Goal: Task Accomplishment & Management: Complete application form

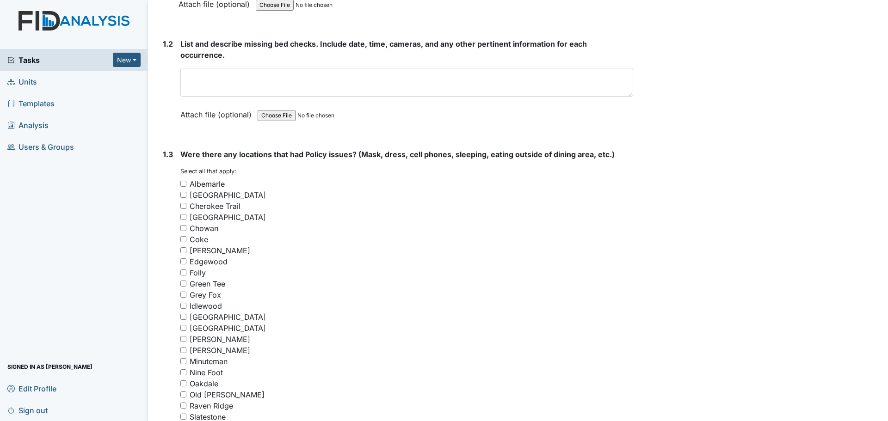
scroll to position [648, 0]
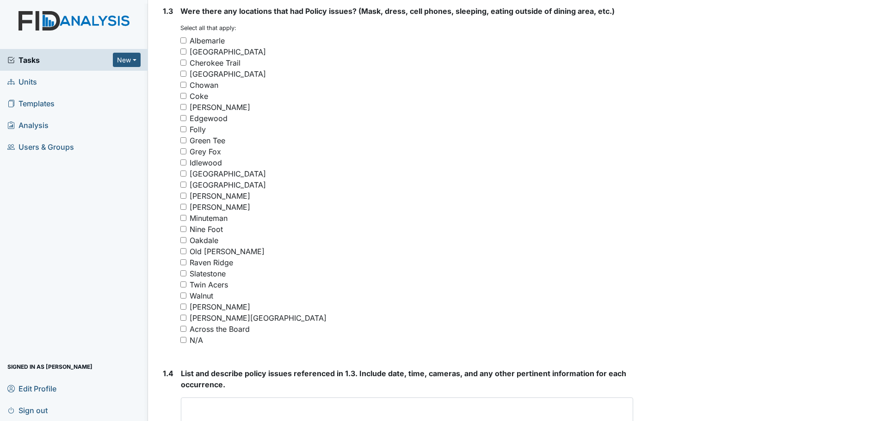
click at [185, 340] on input "N/A" at bounding box center [183, 340] width 6 height 6
checkbox input "true"
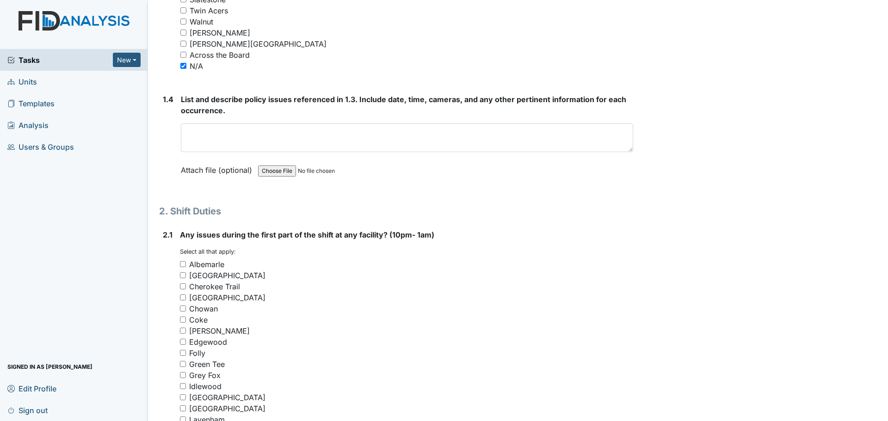
scroll to position [925, 0]
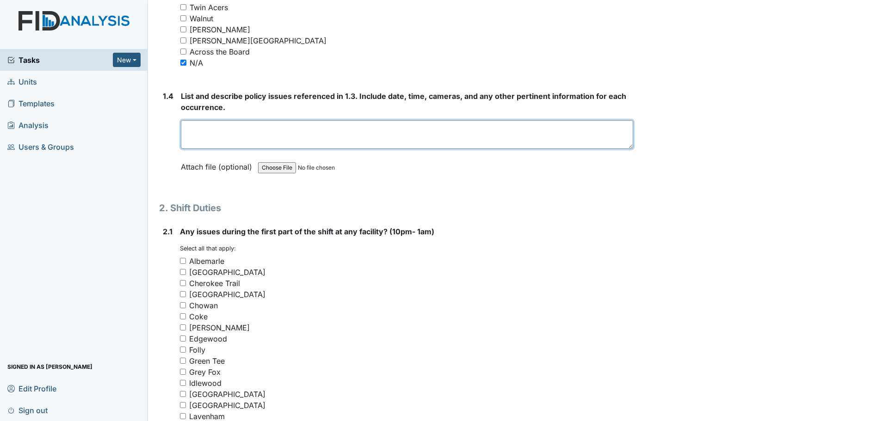
click at [350, 128] on textarea at bounding box center [407, 134] width 452 height 29
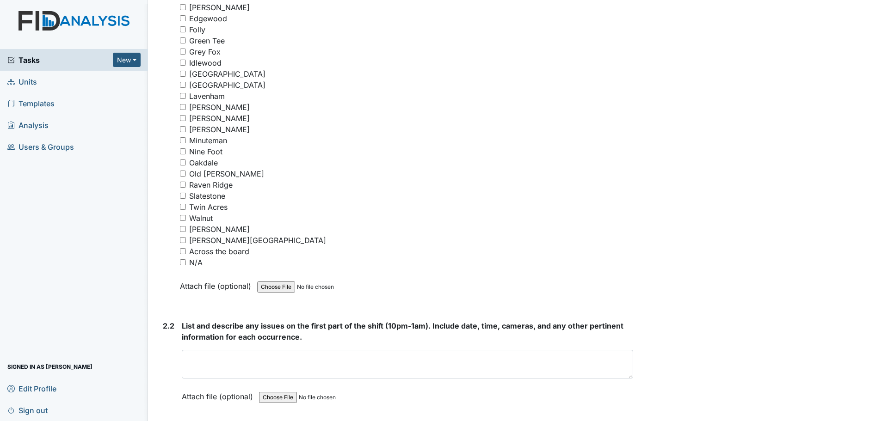
scroll to position [1388, 0]
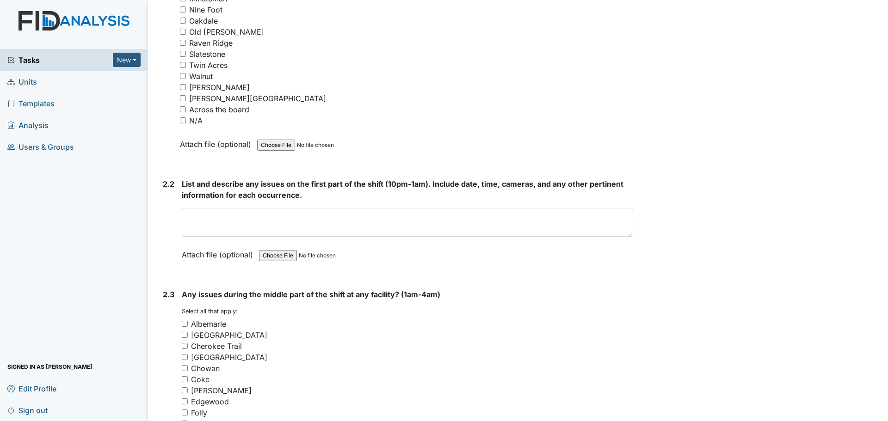
type textarea "Nothing to report."
click at [184, 123] on input "N/A" at bounding box center [183, 120] width 6 height 6
checkbox input "true"
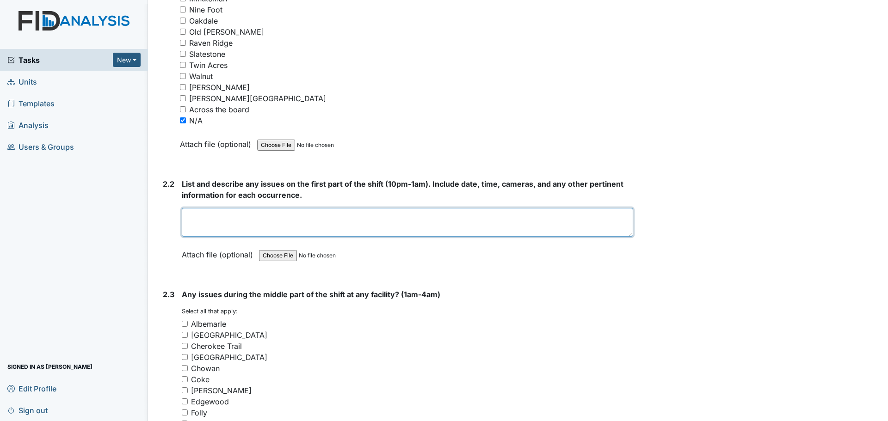
click at [348, 222] on textarea at bounding box center [407, 222] width 451 height 29
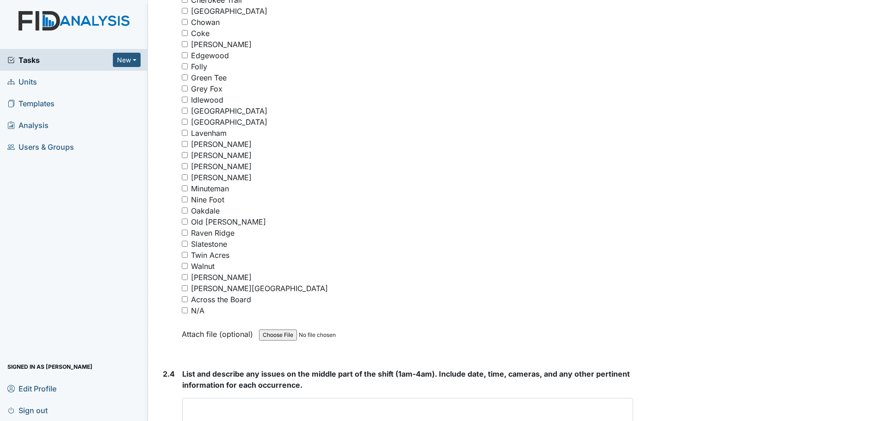
scroll to position [1804, 0]
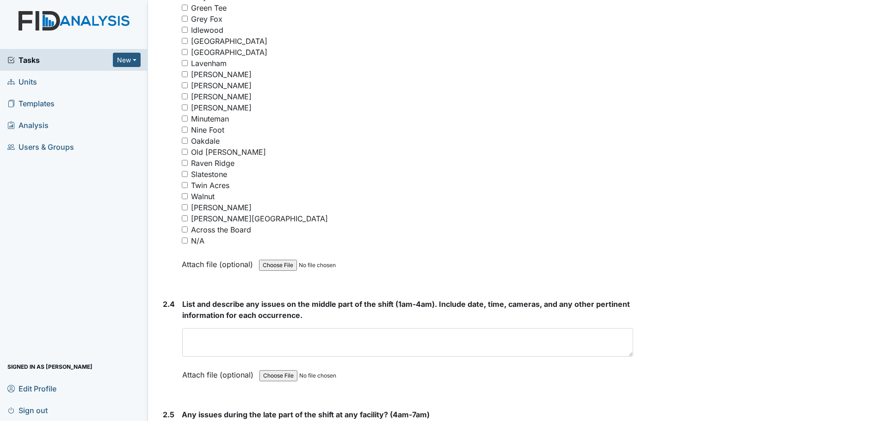
type textarea "Staff were cleaning and helping residents."
click at [185, 242] on input "N/A" at bounding box center [185, 241] width 6 height 6
checkbox input "true"
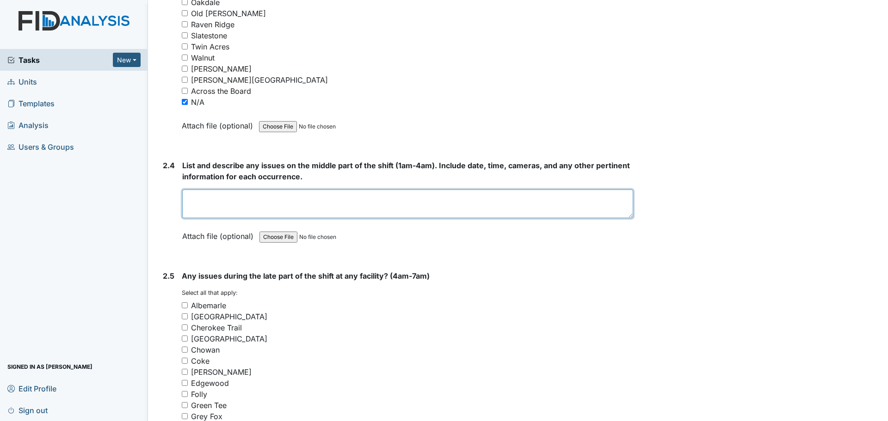
click at [305, 202] on textarea at bounding box center [407, 204] width 451 height 29
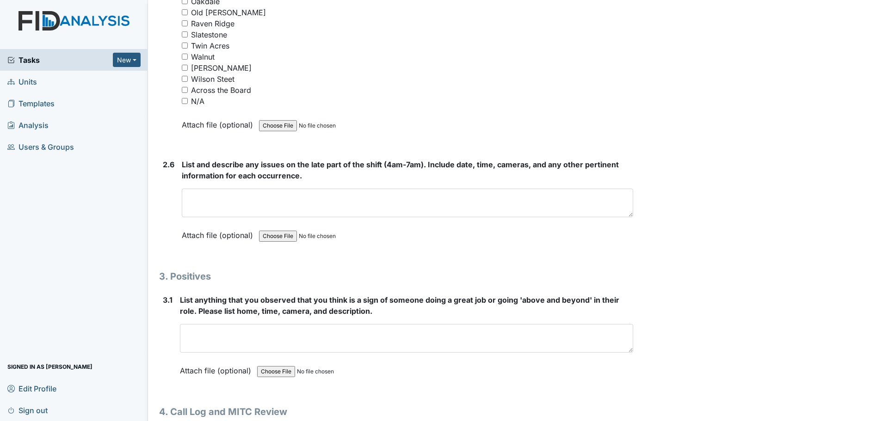
scroll to position [2518, 0]
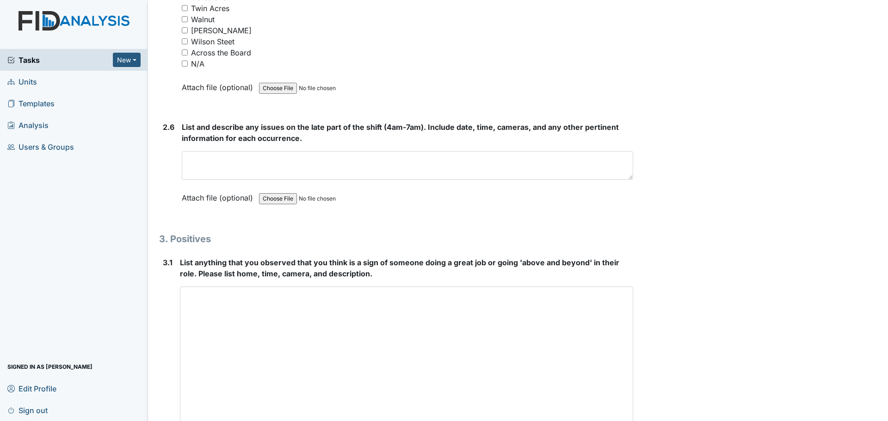
drag, startPoint x: 625, startPoint y: 313, endPoint x: 644, endPoint y: 425, distance: 113.9
click at [644, 421] on html "Tasks New Form Inspection Document Bundle Units Templates Analysis Users & Grou…" at bounding box center [444, 210] width 888 height 421
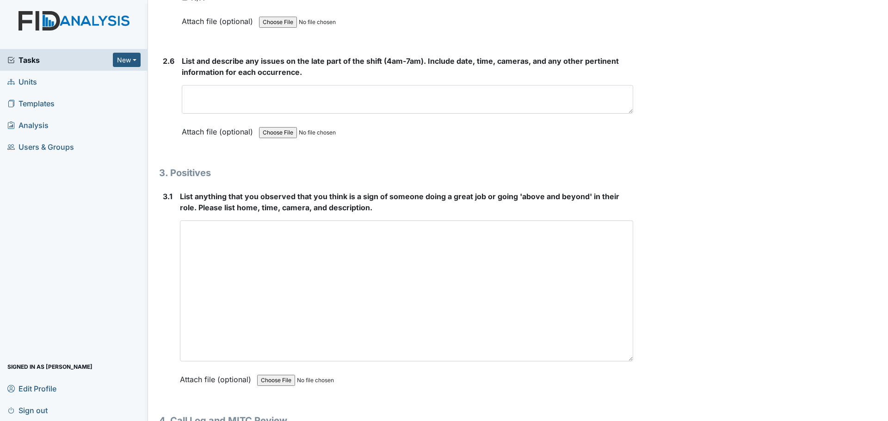
scroll to position [2630, 0]
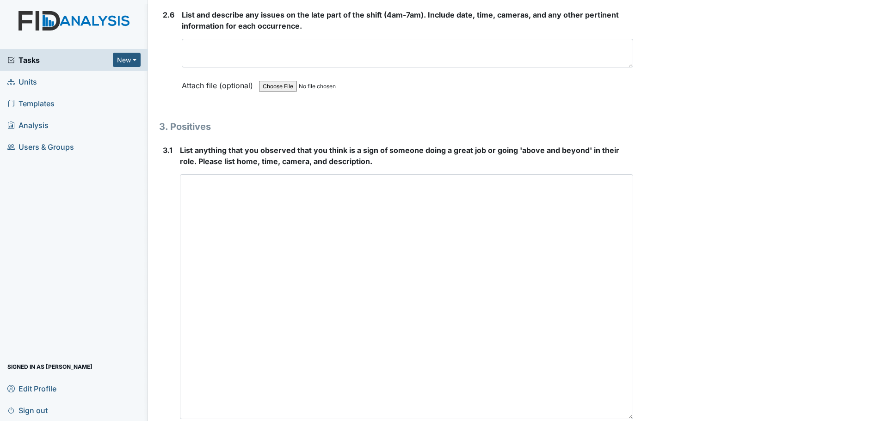
drag, startPoint x: 627, startPoint y: 314, endPoint x: 639, endPoint y: 418, distance: 104.8
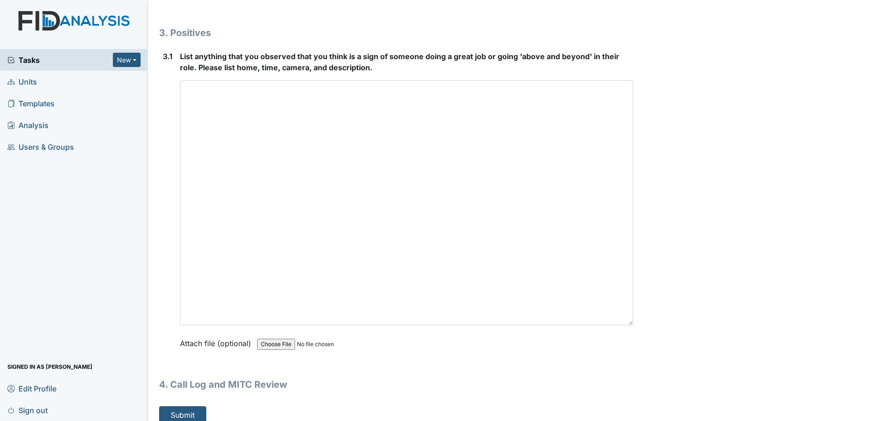
scroll to position [2734, 0]
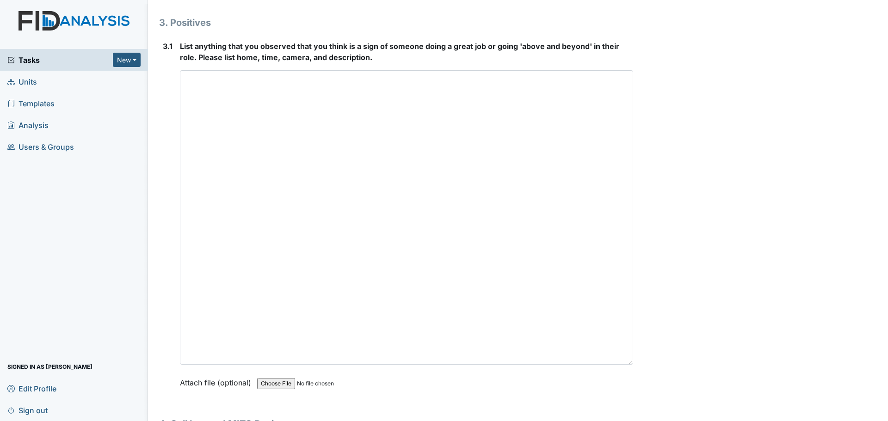
drag, startPoint x: 626, startPoint y: 312, endPoint x: 644, endPoint y: 433, distance: 122.6
click at [644, 421] on html "Tasks New Form Inspection Document Bundle Units Templates Analysis Users & Grou…" at bounding box center [444, 210] width 888 height 421
type textarea "Staff were cleaning and helping residents."
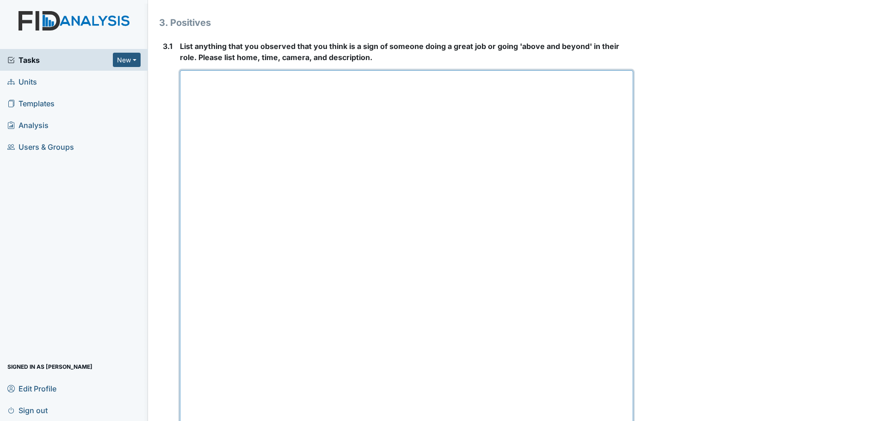
click at [347, 167] on textarea at bounding box center [406, 253] width 453 height 366
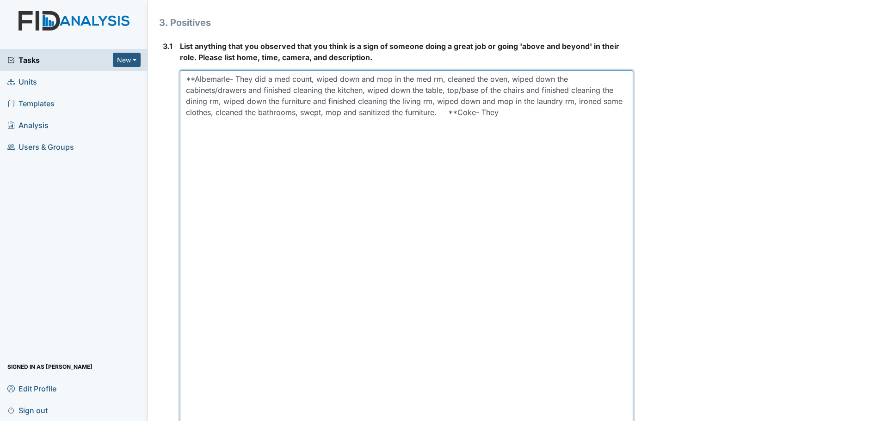
click at [535, 107] on textarea "**Albemarle- They did a med count, wiped down and mop in the med rm, cleaned th…" at bounding box center [406, 253] width 453 height 366
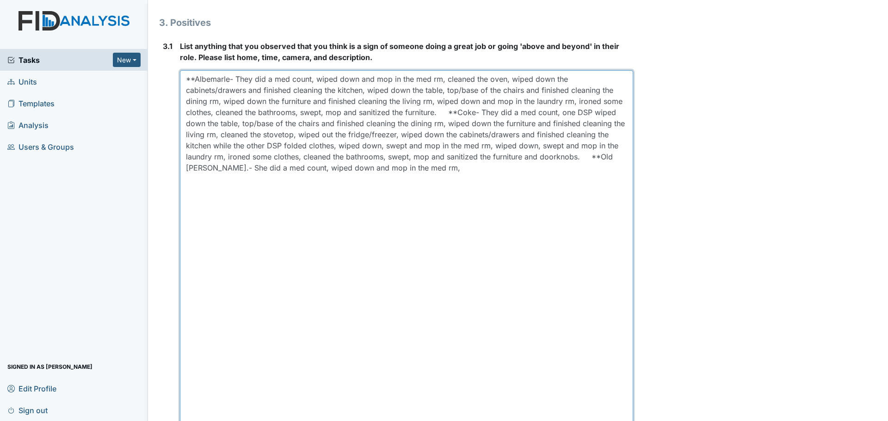
click at [445, 164] on textarea "**Albemarle- They did a med count, wiped down and mop in the med rm, cleaned th…" at bounding box center [406, 253] width 453 height 366
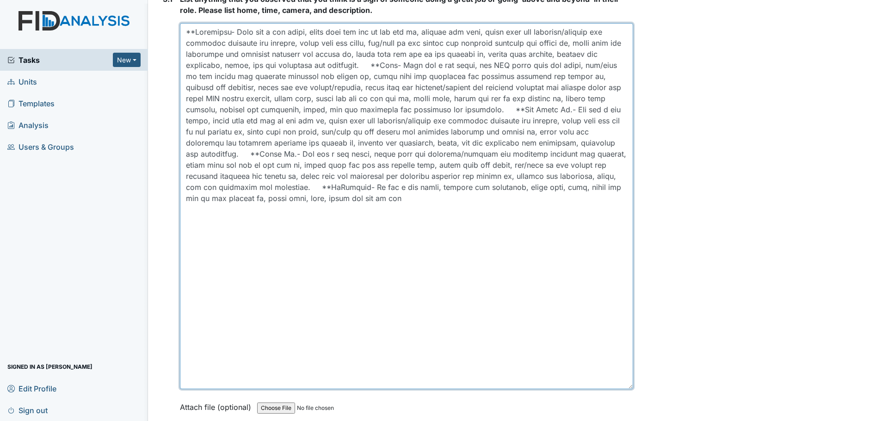
scroll to position [2827, 0]
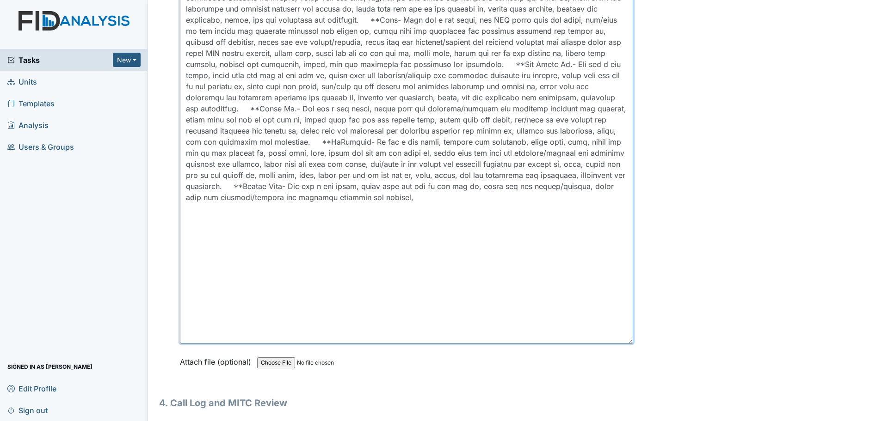
click at [310, 213] on textarea at bounding box center [406, 161] width 453 height 366
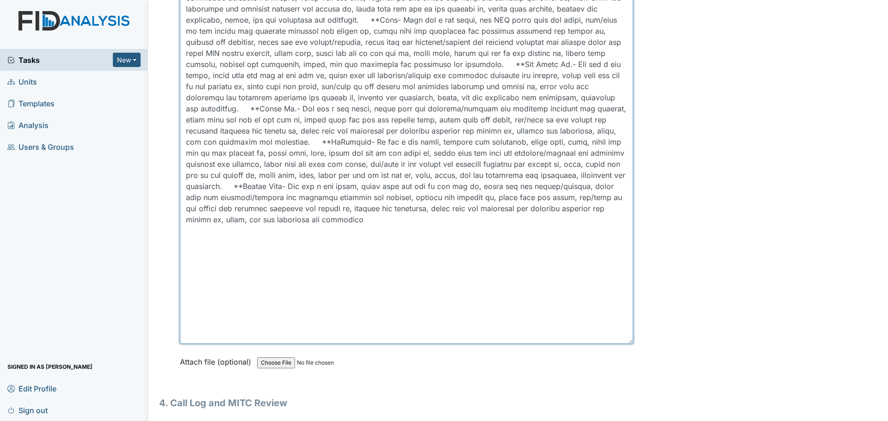
type textarea "**Albemarle- They did a med count, wiped down and mop in the med rm, cleaned th…"
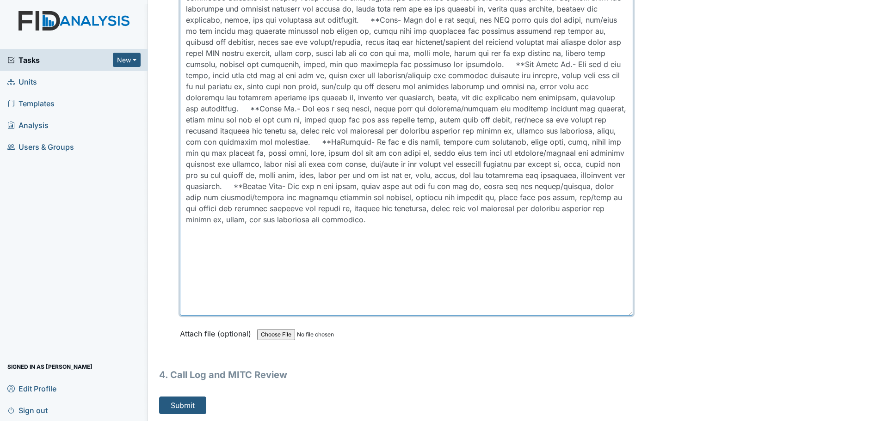
scroll to position [2815, 0]
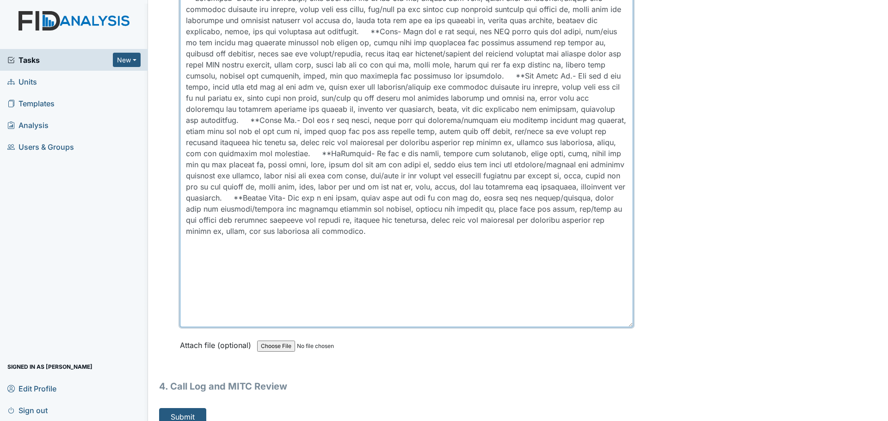
drag, startPoint x: 626, startPoint y: 342, endPoint x: 621, endPoint y: 302, distance: 40.6
click at [621, 302] on textarea at bounding box center [406, 158] width 453 height 338
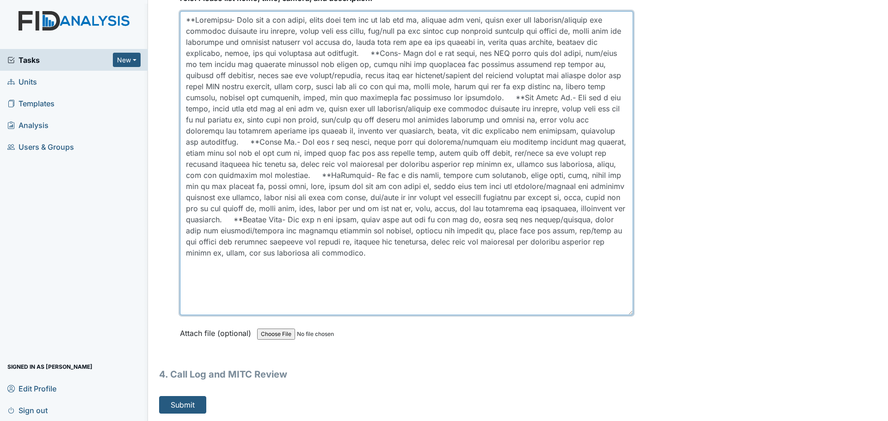
scroll to position [2792, 0]
drag, startPoint x: 627, startPoint y: 313, endPoint x: 625, endPoint y: 290, distance: 22.7
click at [625, 290] on textarea at bounding box center [406, 164] width 453 height 304
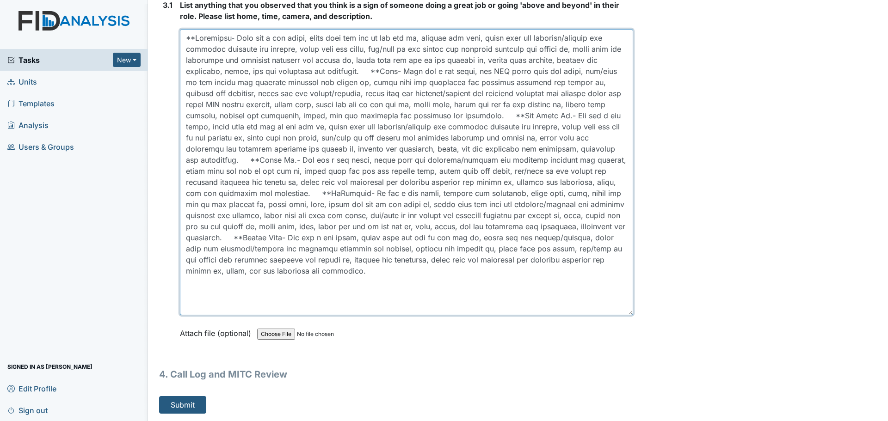
scroll to position [2775, 0]
drag, startPoint x: 626, startPoint y: 313, endPoint x: 626, endPoint y: 295, distance: 17.6
click at [626, 295] on textarea at bounding box center [406, 173] width 453 height 286
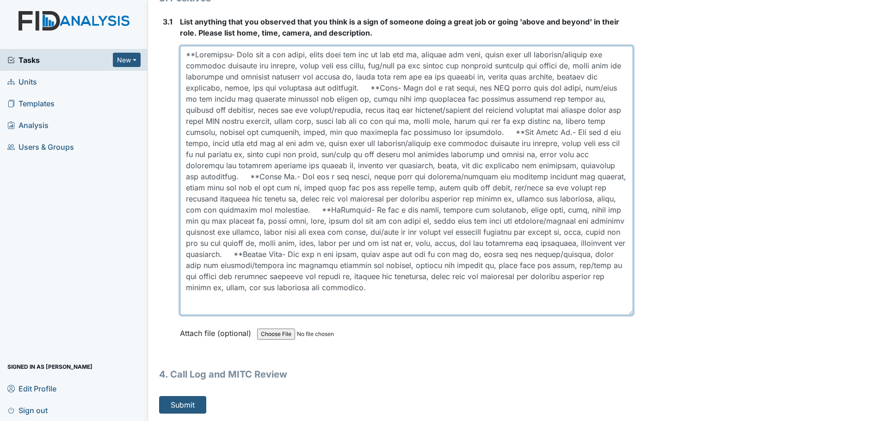
scroll to position [2759, 0]
drag, startPoint x: 624, startPoint y: 314, endPoint x: 624, endPoint y: 297, distance: 16.2
click at [624, 297] on textarea at bounding box center [406, 181] width 453 height 270
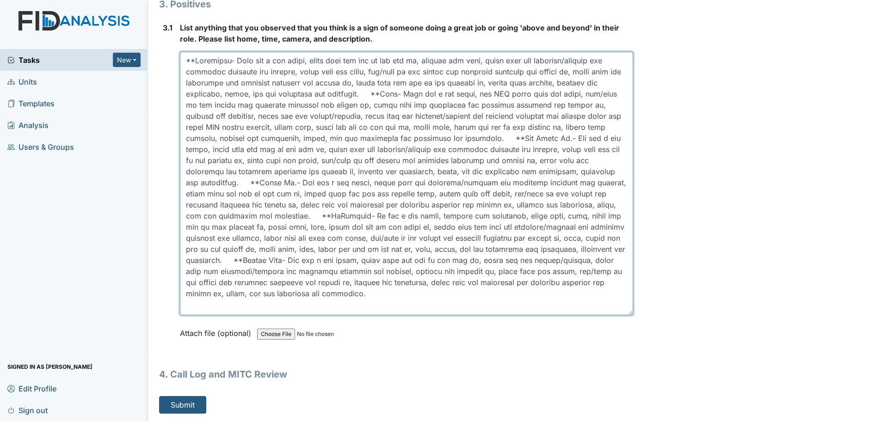
scroll to position [2753, 0]
drag, startPoint x: 625, startPoint y: 314, endPoint x: 625, endPoint y: 308, distance: 6.0
click at [625, 308] on textarea at bounding box center [406, 184] width 453 height 264
